Goal: Check status: Check status

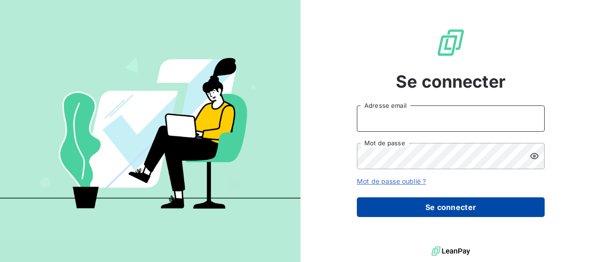
type input "v.garcia@france-contentieux.fr"
click at [432, 208] on button "Se connecter" at bounding box center [451, 208] width 188 height 20
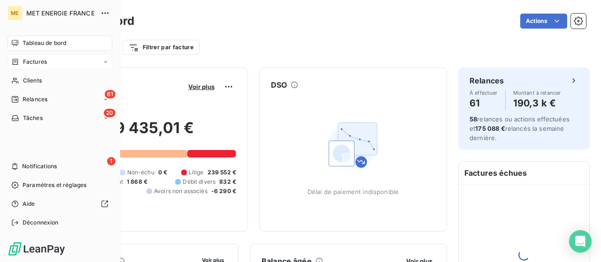
click at [29, 61] on span "Factures" at bounding box center [35, 62] width 24 height 8
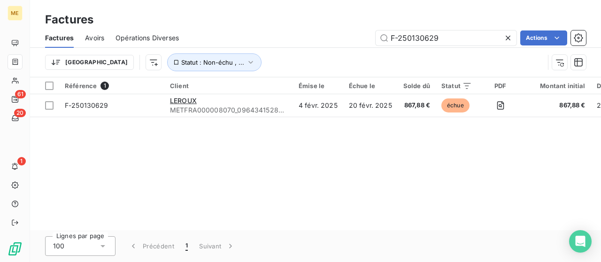
drag, startPoint x: 444, startPoint y: 39, endPoint x: 345, endPoint y: 35, distance: 99.6
click at [345, 35] on div "F-250130629 Actions" at bounding box center [388, 38] width 396 height 15
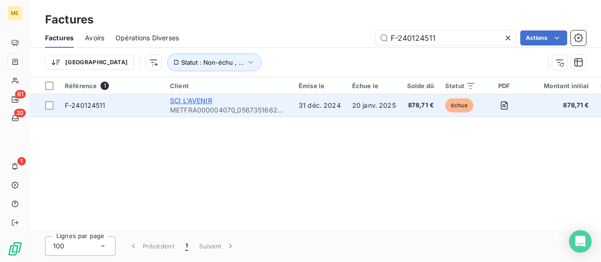
type input "F-240124511"
click at [189, 97] on span "SCI L'AVENIR" at bounding box center [191, 101] width 42 height 8
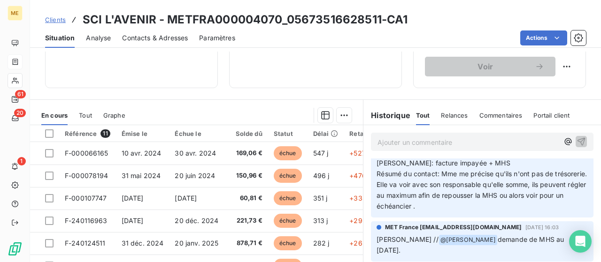
scroll to position [282, 0]
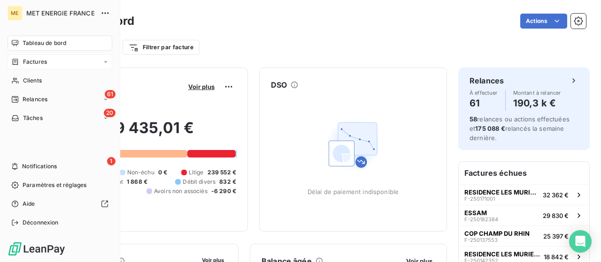
click at [24, 61] on span "Factures" at bounding box center [35, 62] width 24 height 8
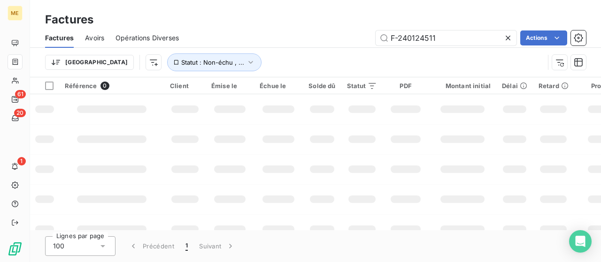
drag, startPoint x: 445, startPoint y: 33, endPoint x: 336, endPoint y: 32, distance: 109.3
click at [336, 32] on div "F-240124511 Actions" at bounding box center [388, 38] width 396 height 15
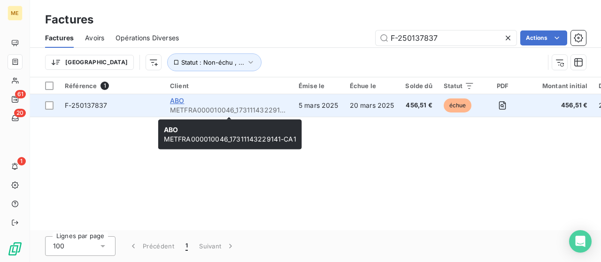
type input "F-250137837"
click at [178, 101] on span "ABO" at bounding box center [177, 101] width 14 height 8
